Goal: Task Accomplishment & Management: Manage account settings

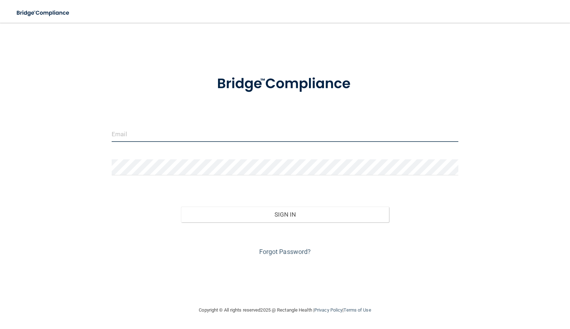
type input "[EMAIL_ADDRESS][DOMAIN_NAME]"
click at [271, 222] on div "Forgot Password?" at bounding box center [284, 240] width 357 height 36
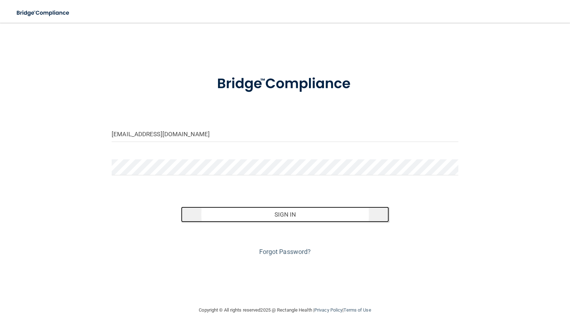
click at [274, 218] on button "Sign In" at bounding box center [285, 215] width 208 height 16
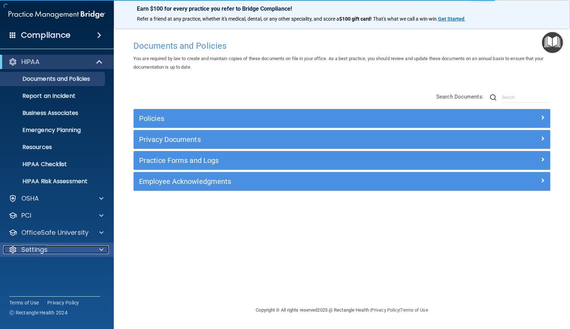
click at [99, 247] on div at bounding box center [100, 249] width 18 height 9
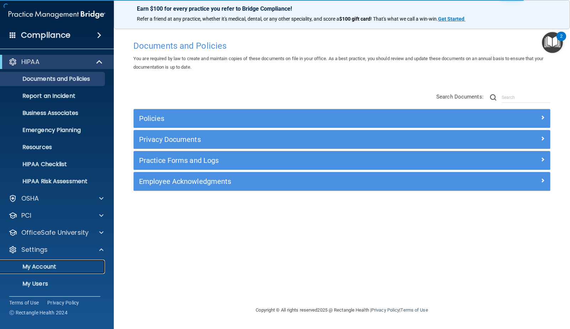
click at [54, 264] on p "My Account" at bounding box center [53, 266] width 97 height 7
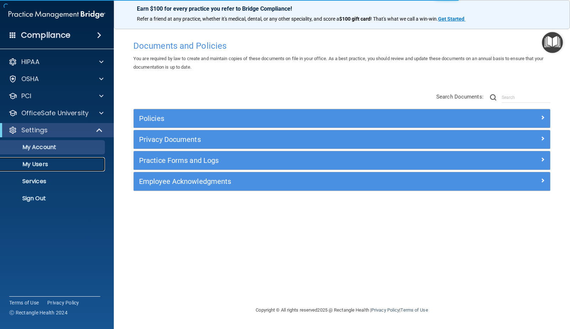
click at [34, 166] on p "My Users" at bounding box center [53, 164] width 97 height 7
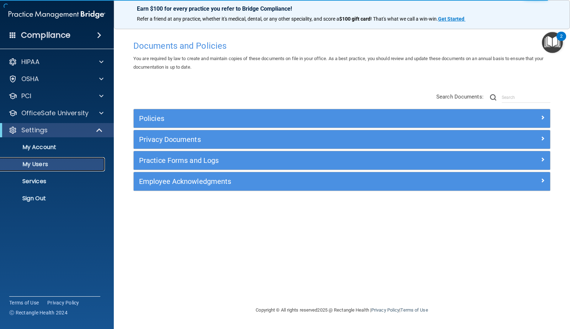
select select "20"
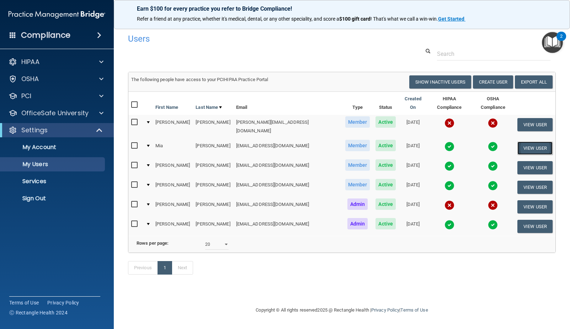
click at [527, 141] on button "View User" at bounding box center [534, 147] width 35 height 13
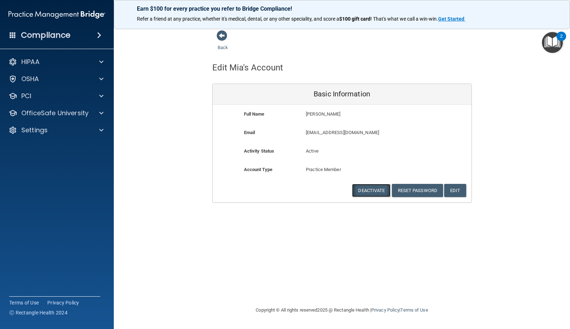
click at [368, 189] on button "Deactivate" at bounding box center [371, 190] width 38 height 13
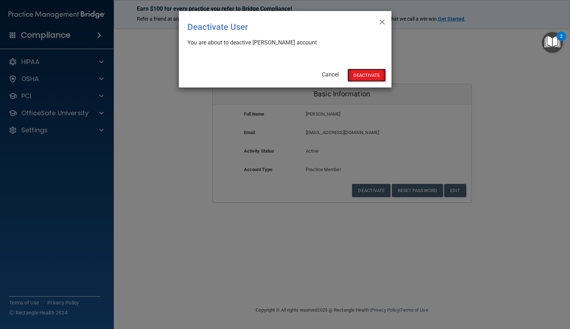
click at [365, 75] on button "Deactivate" at bounding box center [366, 75] width 38 height 13
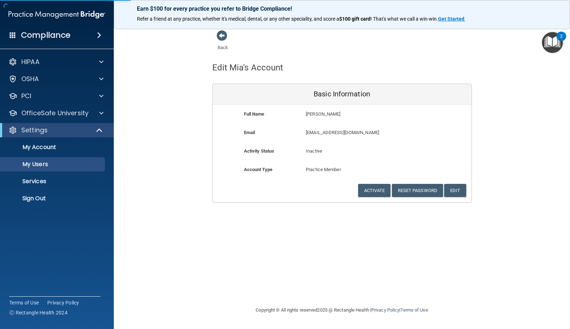
select select "20"
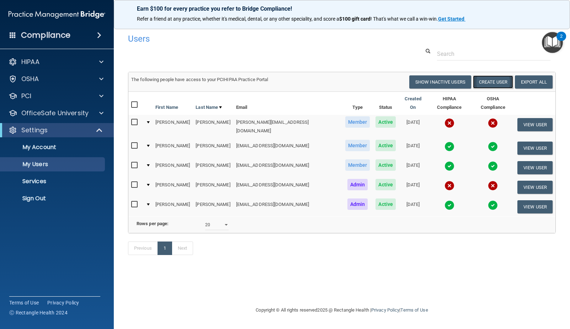
click at [504, 82] on button "Create User" at bounding box center [493, 81] width 40 height 13
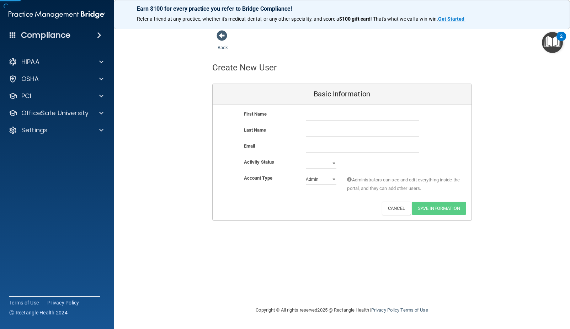
click at [359, 109] on div "First Name Last Name Email Activity Status Active Inactive Account Type Practic…" at bounding box center [342, 162] width 259 height 116
click at [359, 114] on input "text" at bounding box center [362, 115] width 113 height 11
type input "Ruby"
type input "Nino Martinez"
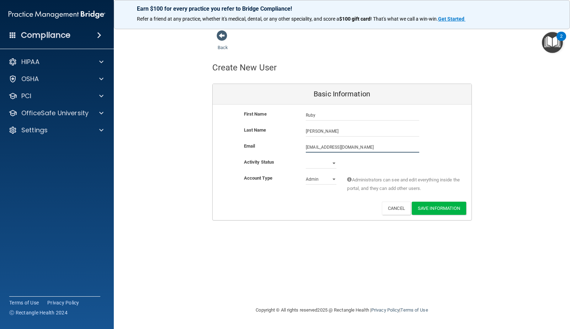
type input "rubynino006@gmail.com"
click at [331, 162] on select "Active Inactive" at bounding box center [321, 163] width 31 height 11
select select "active"
click at [306, 158] on select "Active Inactive" at bounding box center [321, 163] width 31 height 11
click at [330, 179] on select "Admin Member" at bounding box center [321, 179] width 31 height 11
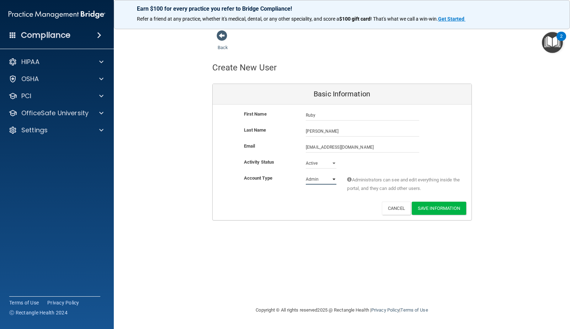
select select "practice_member"
click at [306, 174] on select "Admin Member" at bounding box center [321, 179] width 31 height 11
click at [445, 206] on button "Save Information" at bounding box center [439, 208] width 54 height 13
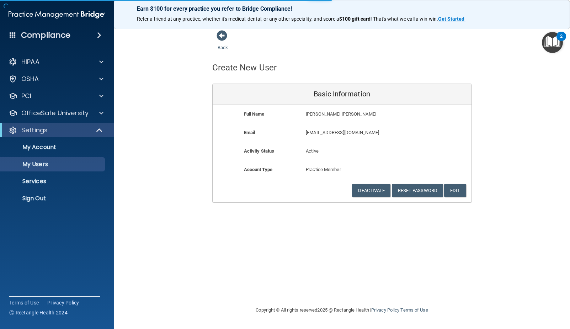
select select "20"
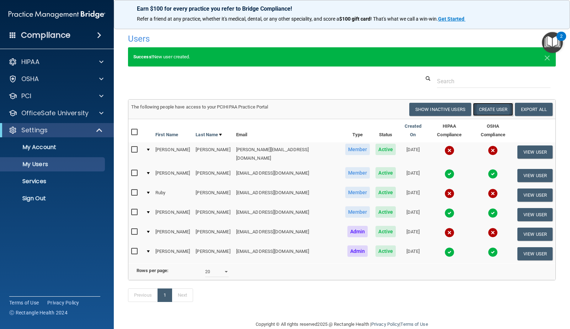
click at [491, 108] on button "Create User" at bounding box center [493, 109] width 40 height 13
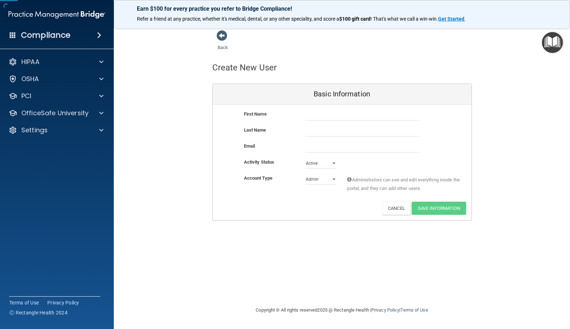
click at [369, 109] on div "First Name Last Name Email Activity Status Active Active Inactive Account Type …" at bounding box center [342, 162] width 259 height 116
click at [369, 112] on input "text" at bounding box center [362, 115] width 113 height 11
type input "Angelina"
type input "Lizarraga"
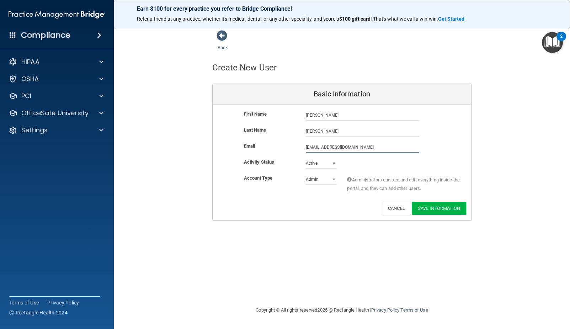
type input "angelinaserrato13@icloud.com"
click at [324, 176] on select "Admin Member" at bounding box center [321, 179] width 31 height 11
select select "practice_member"
click at [306, 174] on select "Admin Member" at bounding box center [321, 179] width 31 height 11
click at [439, 210] on button "Save Information" at bounding box center [439, 208] width 54 height 13
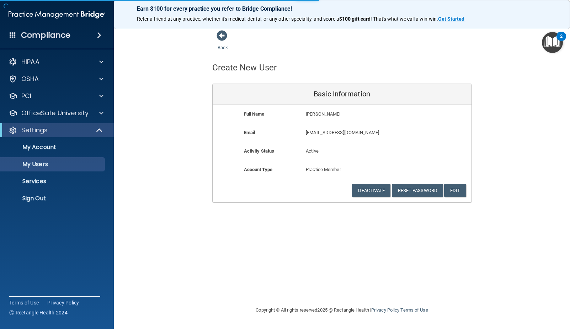
select select "20"
